Goal: Task Accomplishment & Management: Use online tool/utility

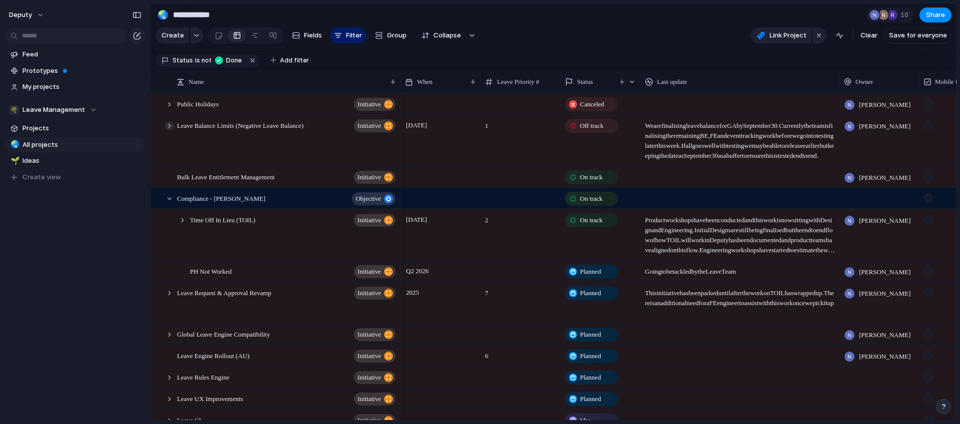
click at [170, 130] on div at bounding box center [169, 125] width 9 height 9
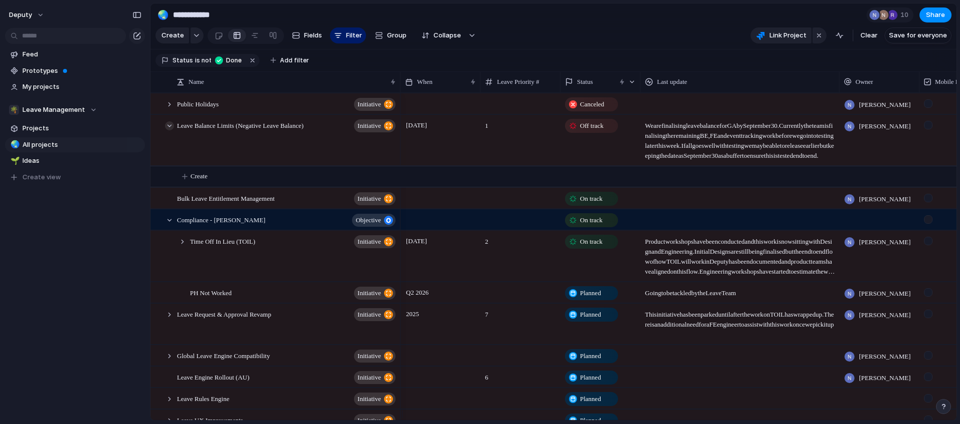
click at [170, 130] on div at bounding box center [169, 125] width 9 height 9
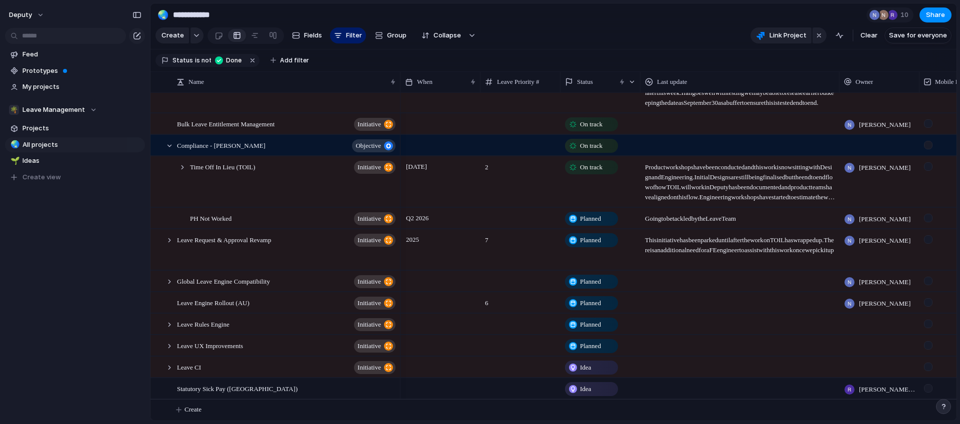
scroll to position [60, 0]
click at [169, 347] on div at bounding box center [169, 346] width 9 height 9
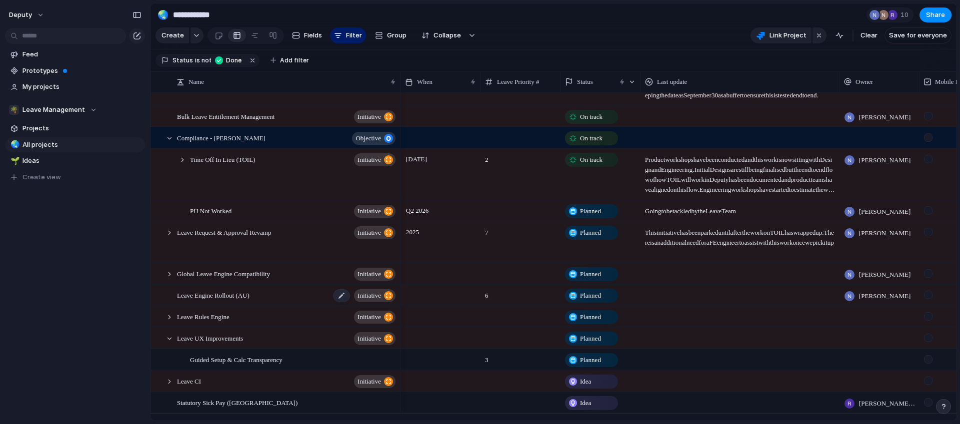
click at [183, 301] on span "Leave Engine Rollout (AU)" at bounding box center [213, 294] width 72 height 11
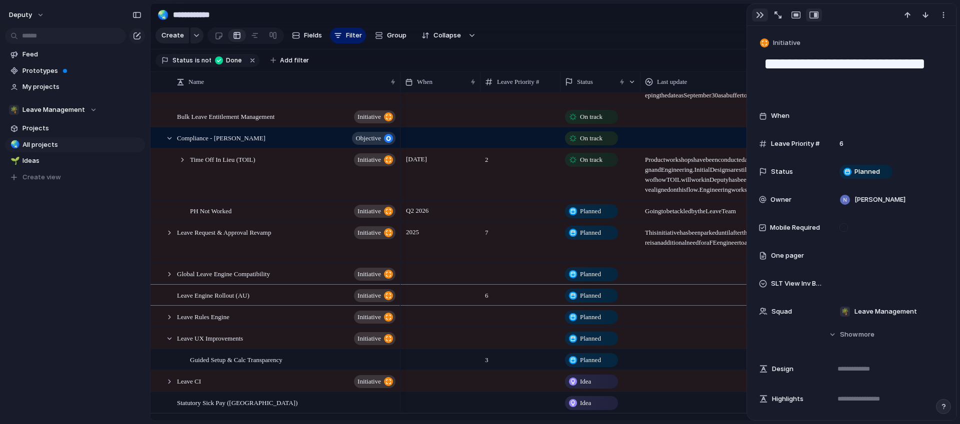
click at [759, 16] on div "button" at bounding box center [760, 15] width 8 height 8
